Goal: Browse casually: Explore the website without a specific task or goal

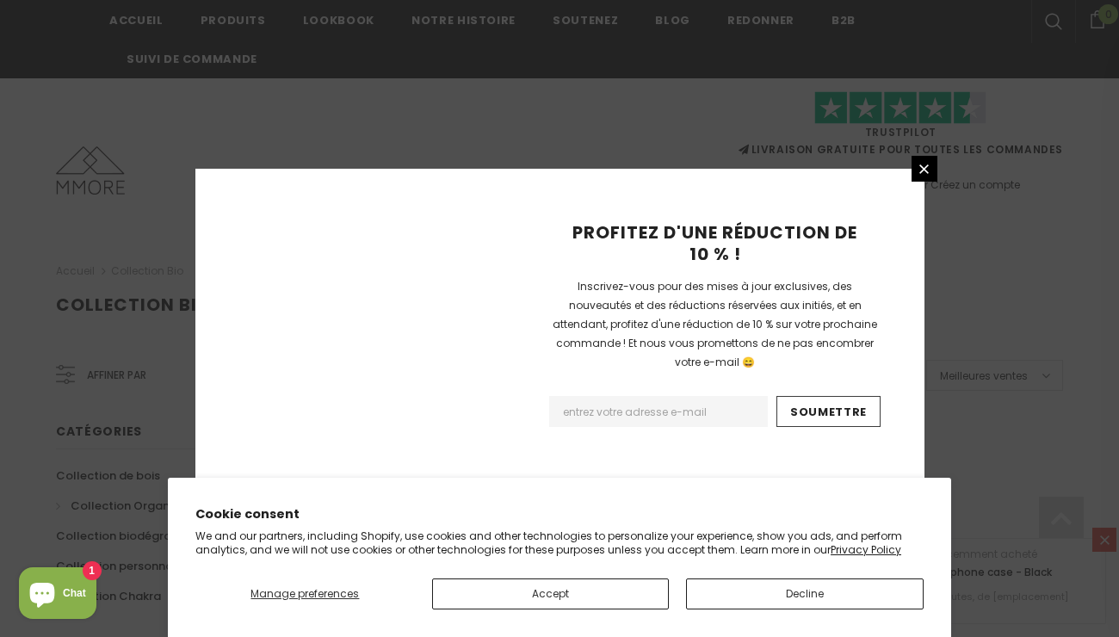
scroll to position [1205, 0]
